Goal: Task Accomplishment & Management: Use online tool/utility

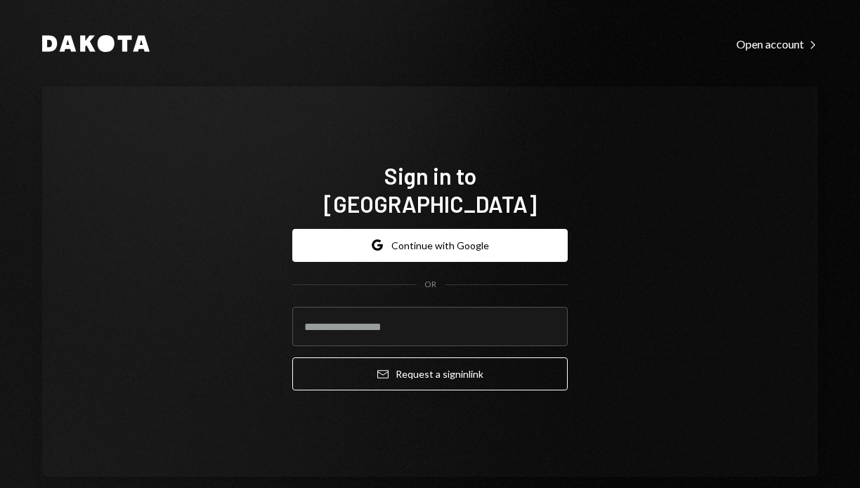
type input "**********"
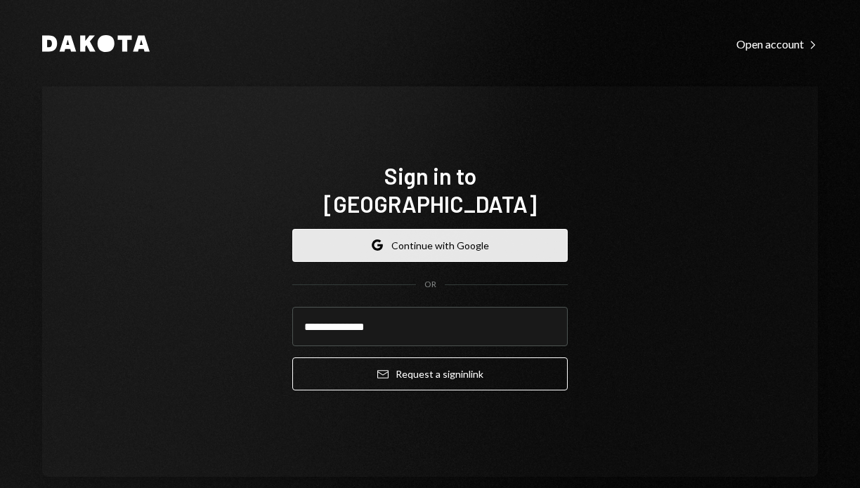
click at [431, 229] on button "Google Continue with Google" at bounding box center [429, 245] width 275 height 33
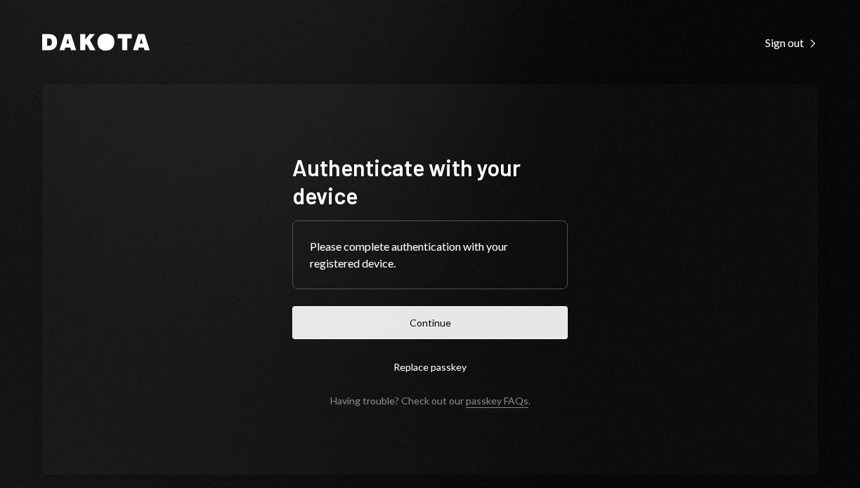
click at [429, 322] on button "Continue" at bounding box center [429, 322] width 275 height 33
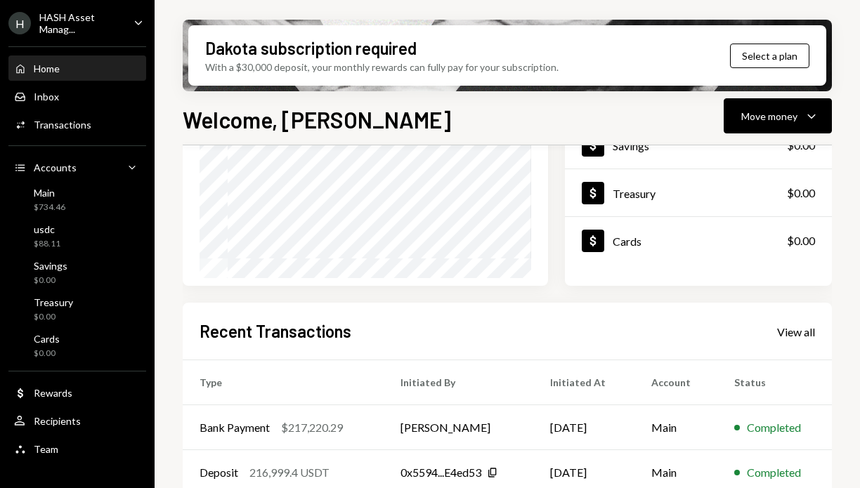
scroll to position [209, 0]
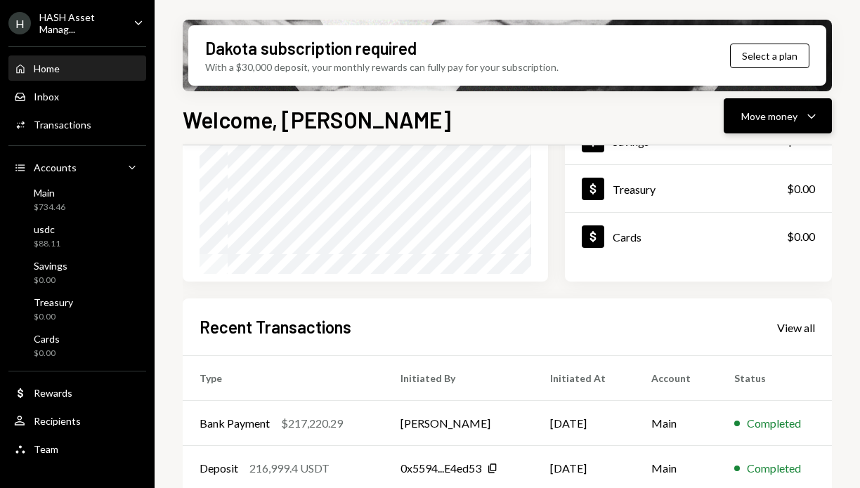
click at [790, 123] on div "Move money" at bounding box center [769, 116] width 56 height 15
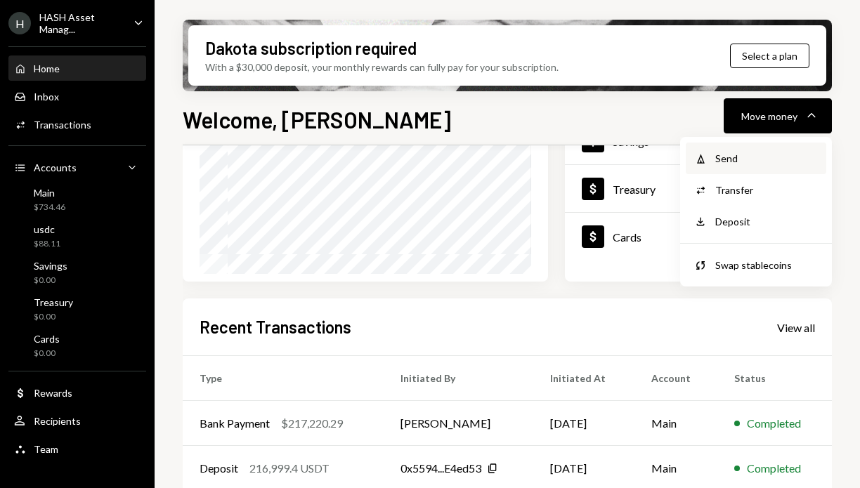
click at [740, 155] on div "Send" at bounding box center [766, 158] width 103 height 15
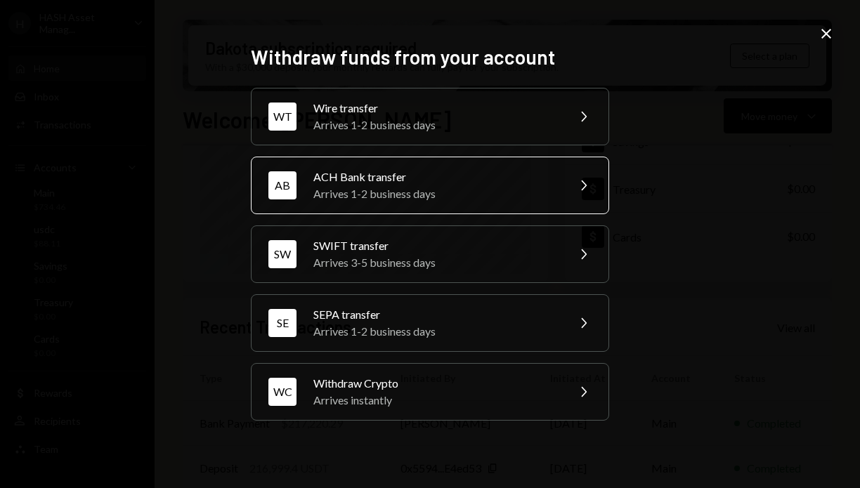
click at [446, 191] on div "Arrives 1-2 business days" at bounding box center [435, 194] width 245 height 17
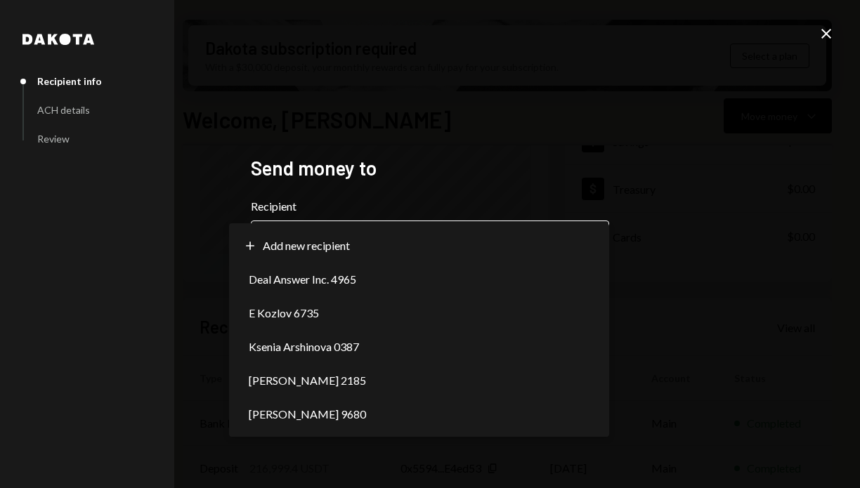
click at [510, 252] on body "H HASH Asset Manag... Caret Down Home Home Inbox Inbox Activities Transactions …" at bounding box center [430, 244] width 860 height 488
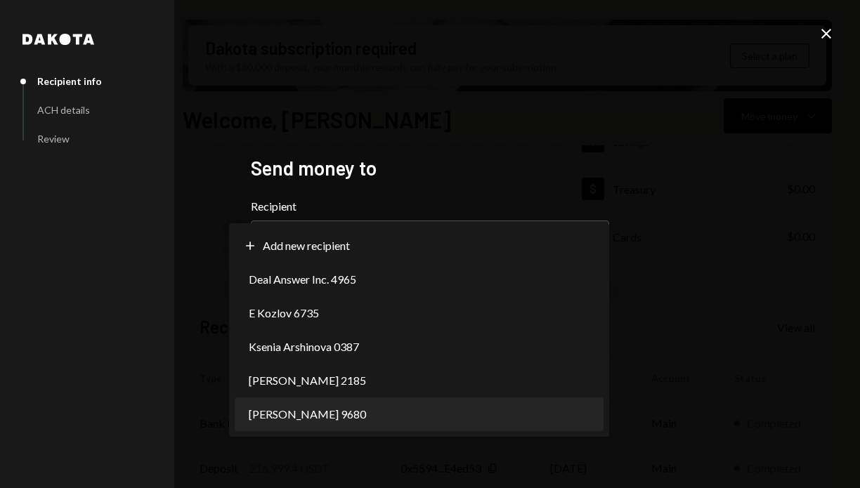
select select "**********"
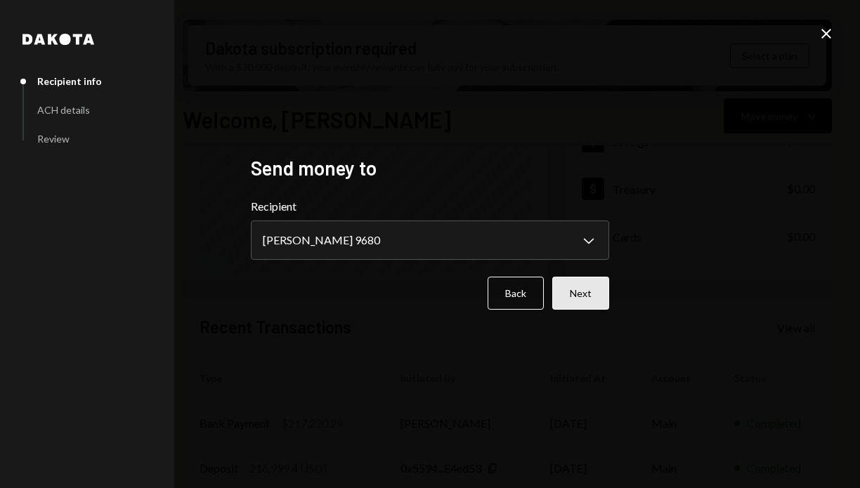
click at [590, 294] on button "Next" at bounding box center [580, 293] width 57 height 33
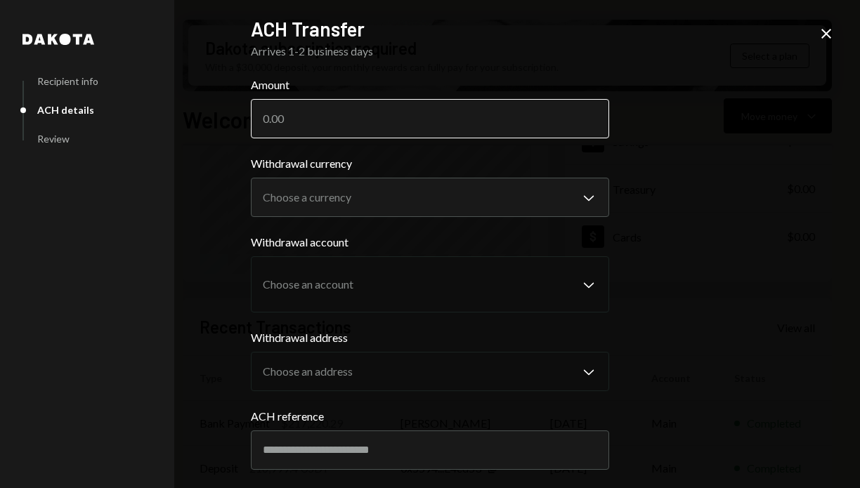
click at [521, 114] on input "Amount" at bounding box center [430, 118] width 358 height 39
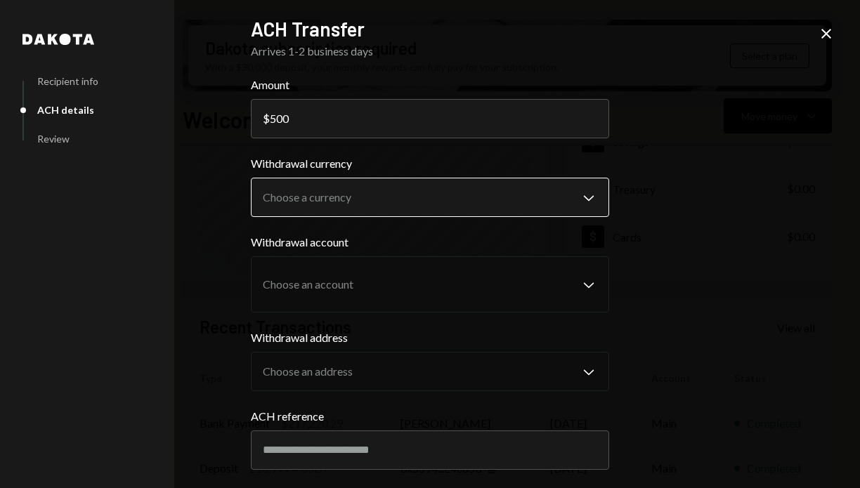
type input "500"
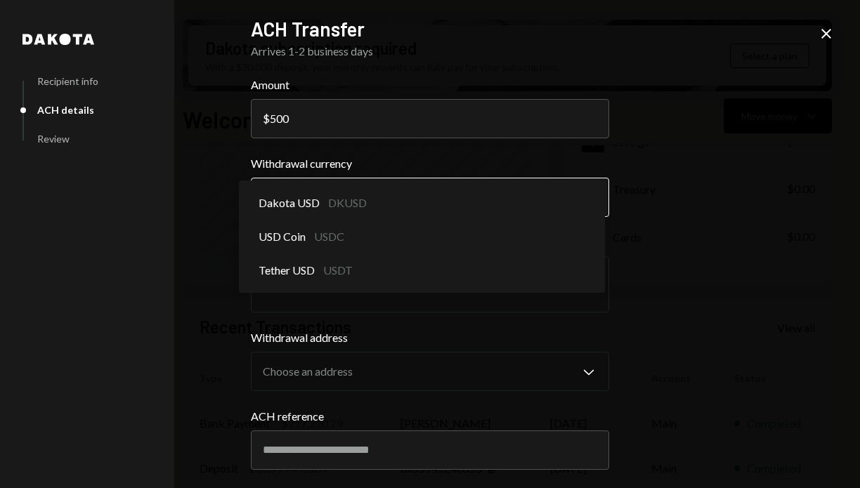
click at [481, 195] on body "H HASH Asset Manag... Caret Down Home Home Inbox Inbox Activities Transactions …" at bounding box center [430, 244] width 860 height 488
click at [677, 93] on div "**********" at bounding box center [430, 244] width 860 height 488
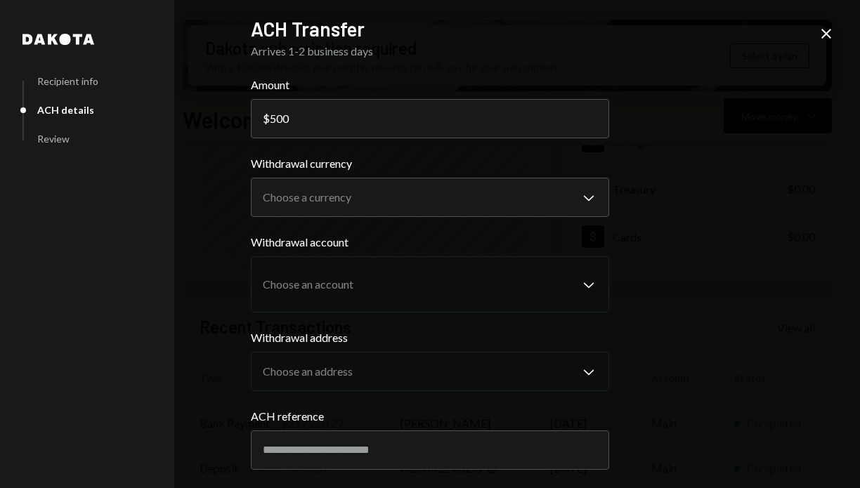
click at [824, 38] on icon "Close" at bounding box center [826, 33] width 17 height 17
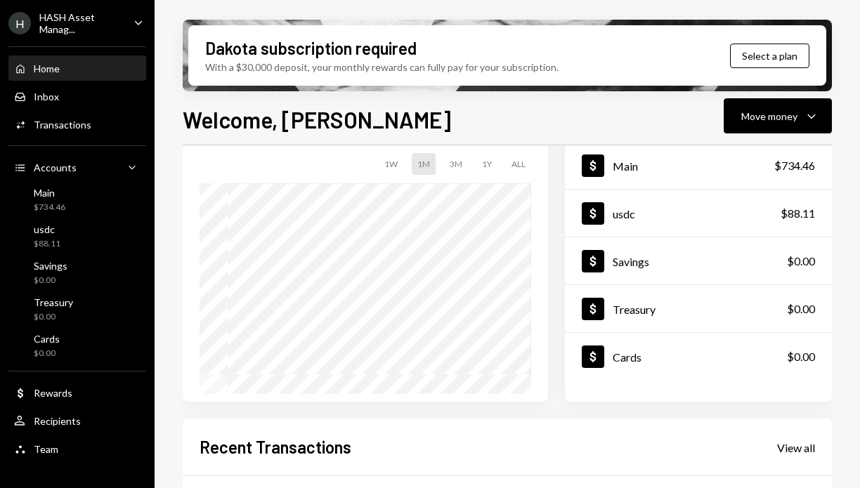
scroll to position [0, 0]
